Goal: Transaction & Acquisition: Purchase product/service

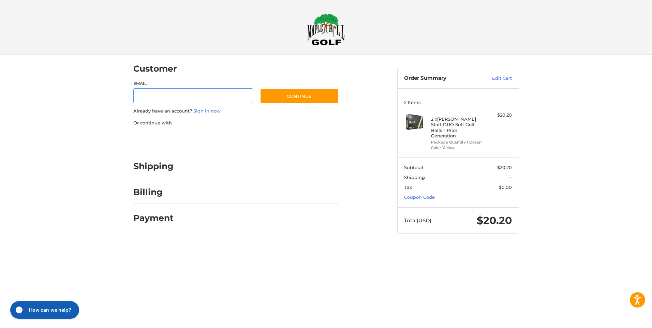
click at [225, 95] on input "Email" at bounding box center [193, 95] width 120 height 15
type input "**********"
click at [300, 93] on button "Continue" at bounding box center [299, 96] width 79 height 16
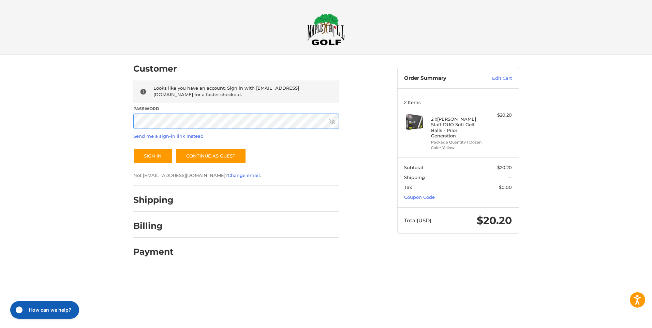
click at [132, 127] on div "Customer Returning Customer Looks like you have an account. Sign in with [EMAIL…" at bounding box center [260, 159] width 264 height 209
click at [148, 156] on button "Sign In" at bounding box center [152, 156] width 39 height 16
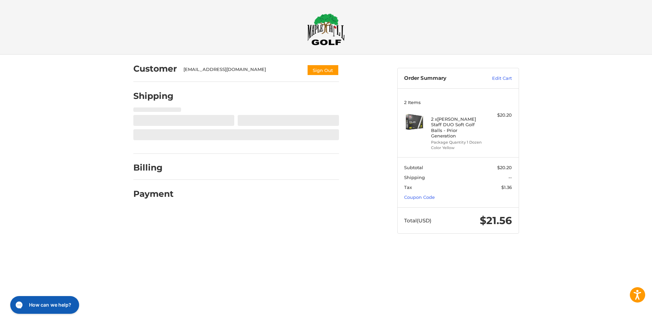
select select "**"
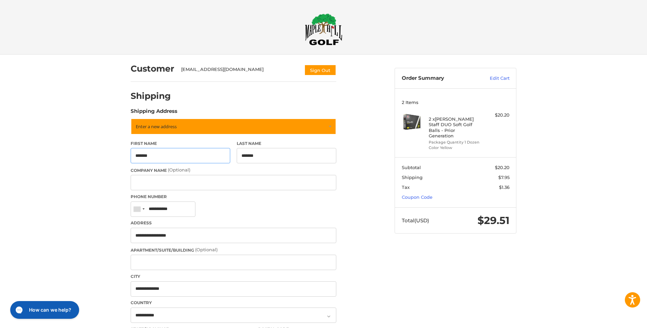
scroll to position [91, 0]
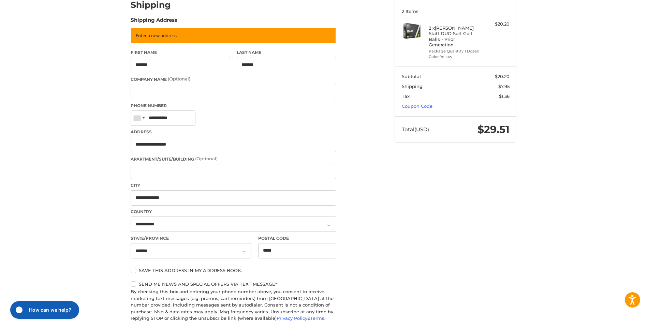
click at [135, 271] on label "Save this address in my address book." at bounding box center [234, 270] width 206 height 5
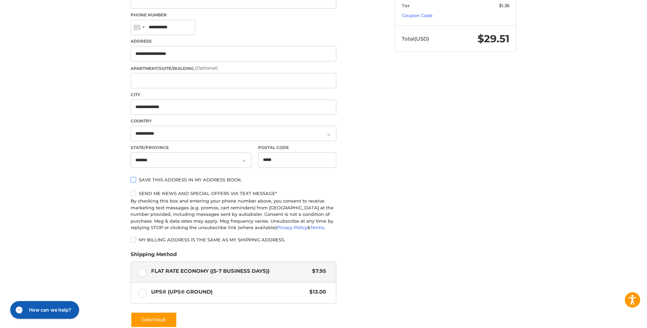
scroll to position [248, 0]
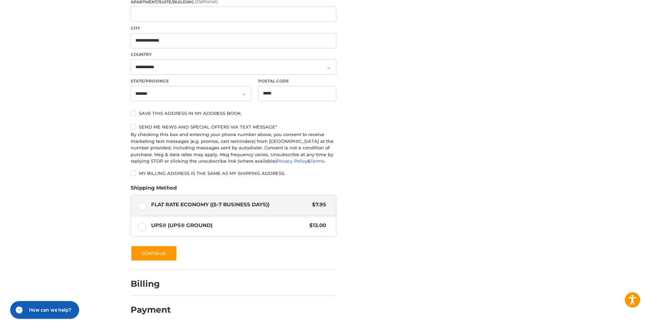
click at [133, 113] on label "Save this address in my address book." at bounding box center [234, 113] width 206 height 5
click at [154, 254] on button "Continue" at bounding box center [154, 254] width 46 height 16
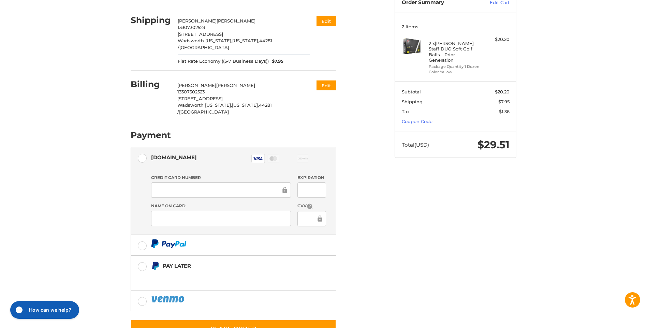
scroll to position [88, 0]
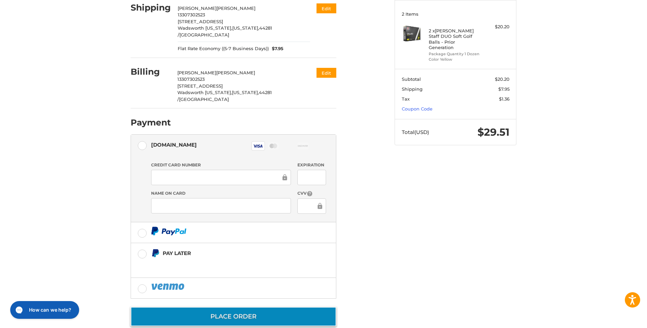
click at [227, 307] on button "Place Order" at bounding box center [234, 316] width 206 height 19
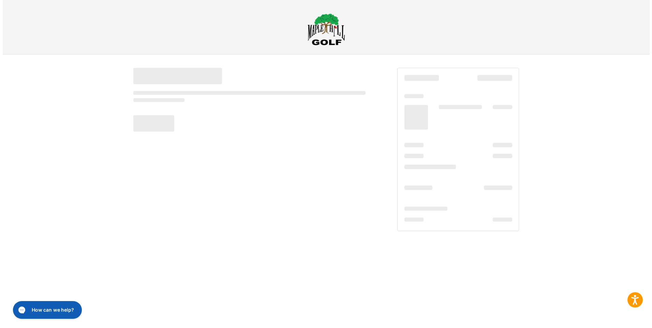
scroll to position [0, 0]
